Goal: Transaction & Acquisition: Purchase product/service

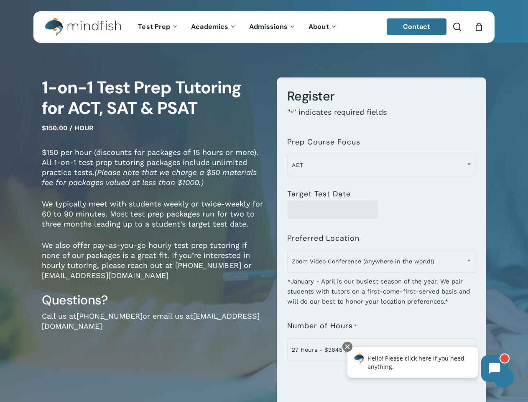
click at [264, 201] on div "**********" at bounding box center [375, 381] width 223 height 608
click at [382, 265] on span "Zoom Video Conference (anywhere in the world!)" at bounding box center [382, 261] width 188 height 18
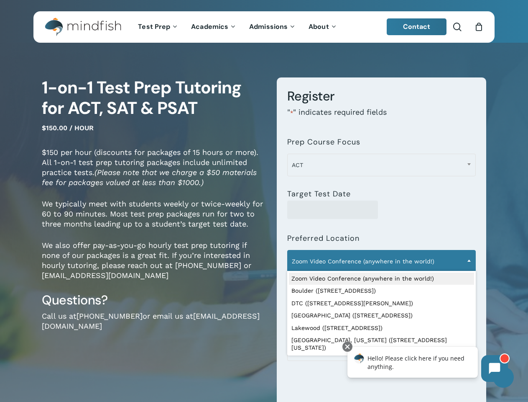
click at [382, 165] on span "ACT" at bounding box center [382, 165] width 188 height 18
click at [382, 261] on span "Zoom Video Conference (anywhere in the world!)" at bounding box center [382, 261] width 188 height 18
click at [495, 368] on icon at bounding box center [495, 368] width 11 height 11
click at [413, 362] on div "Hello! Please click here if you need anything." at bounding box center [413, 361] width 131 height 31
click at [348, 346] on div at bounding box center [348, 346] width 10 height 10
